Goal: Transaction & Acquisition: Subscribe to service/newsletter

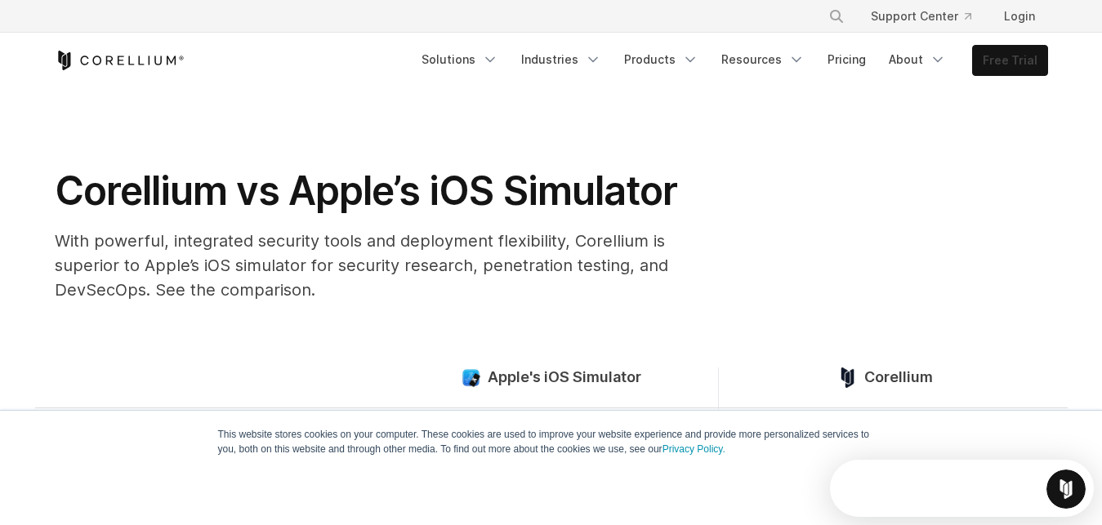
click at [1003, 65] on link "Free Trial" at bounding box center [1010, 60] width 74 height 29
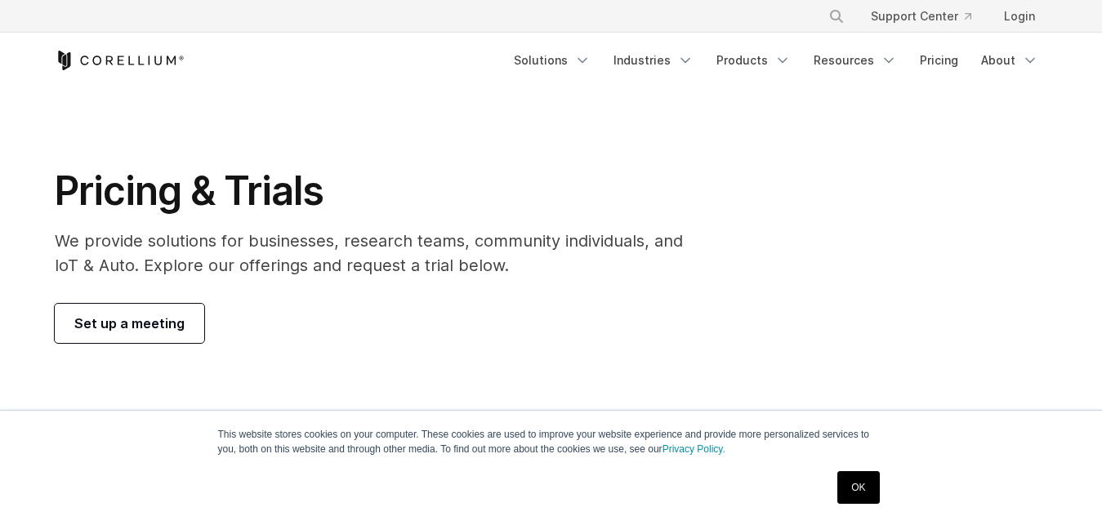
click at [115, 336] on link "Set up a meeting" at bounding box center [130, 323] width 150 height 39
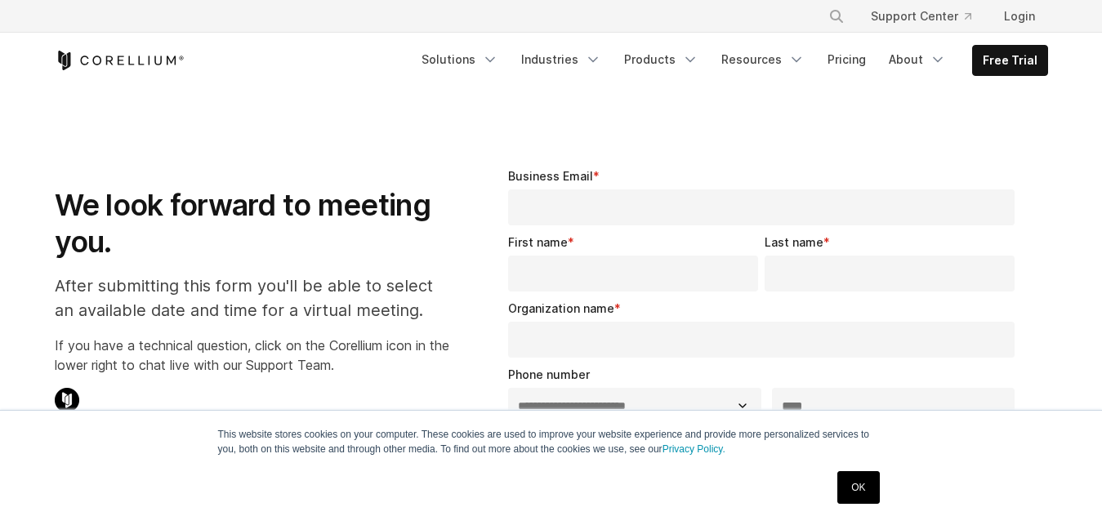
select select "**"
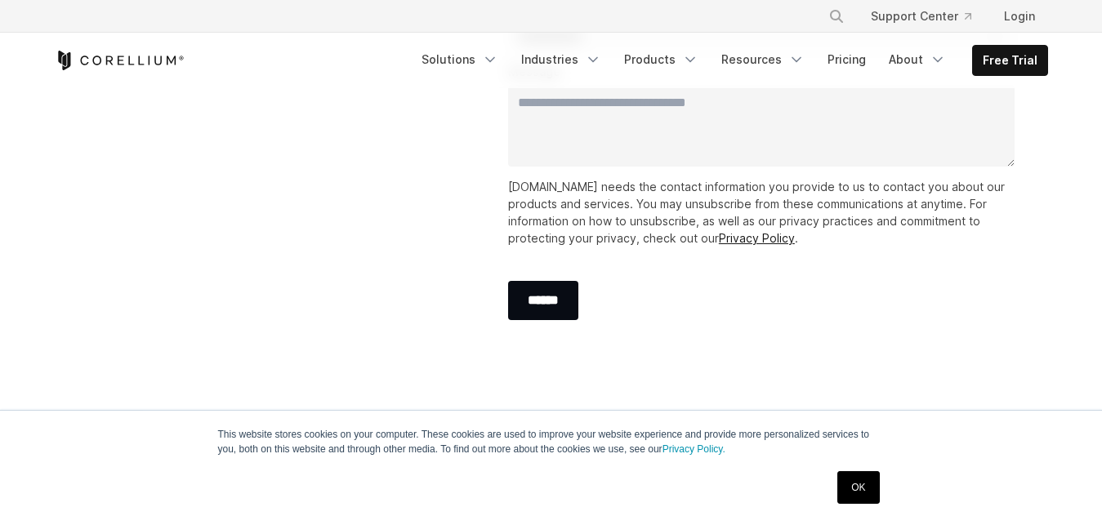
scroll to position [917, 0]
